Goal: Navigation & Orientation: Find specific page/section

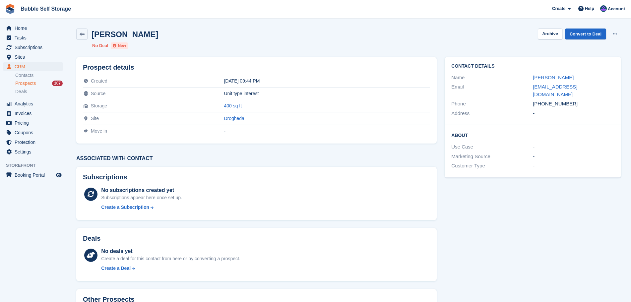
click at [30, 83] on span "Prospects" at bounding box center [25, 83] width 21 height 6
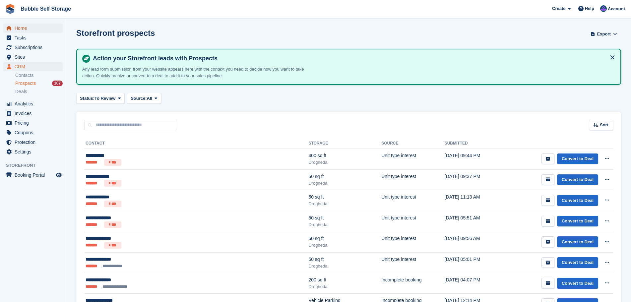
click at [25, 30] on span "Home" at bounding box center [35, 28] width 40 height 9
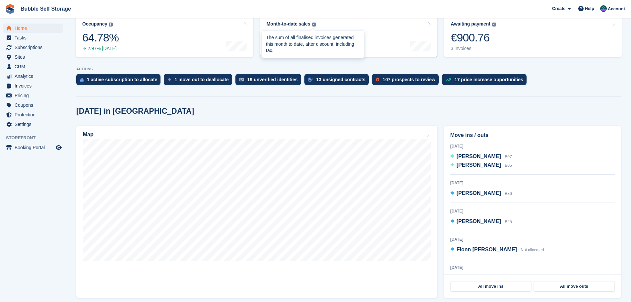
scroll to position [99, 0]
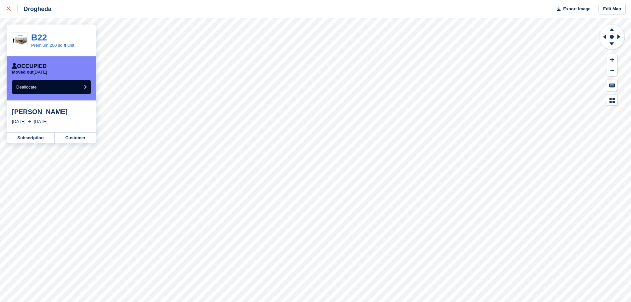
click at [7, 5] on div at bounding box center [12, 9] width 11 height 8
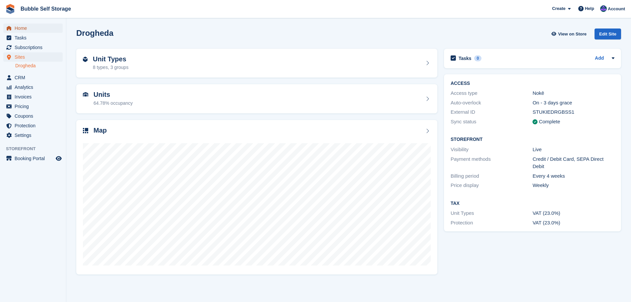
click at [30, 30] on span "Home" at bounding box center [35, 28] width 40 height 9
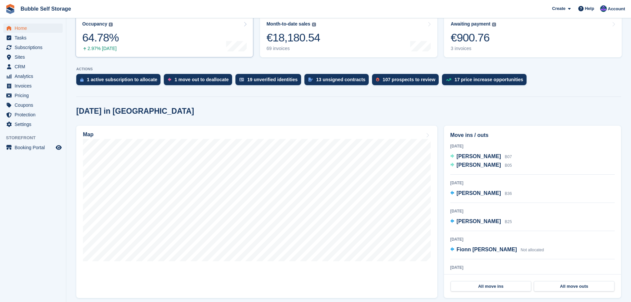
scroll to position [99, 0]
